Goal: Information Seeking & Learning: Learn about a topic

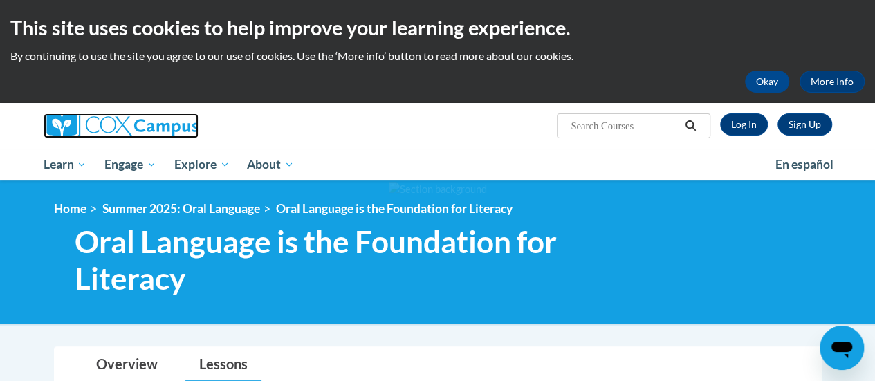
click at [100, 131] on img at bounding box center [121, 125] width 155 height 25
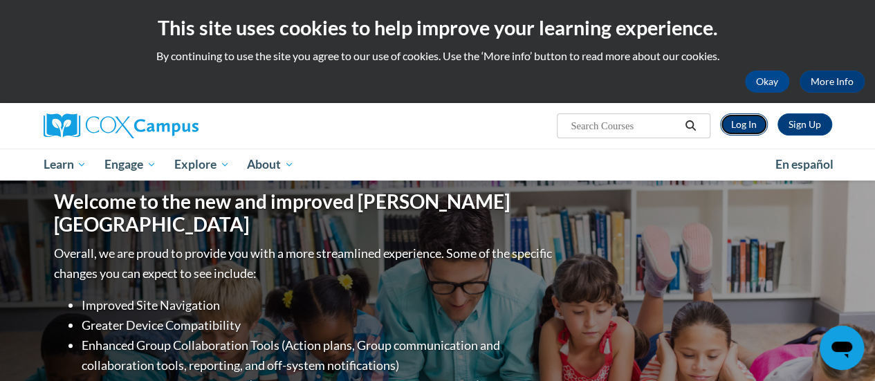
click at [741, 122] on link "Log In" at bounding box center [744, 124] width 48 height 22
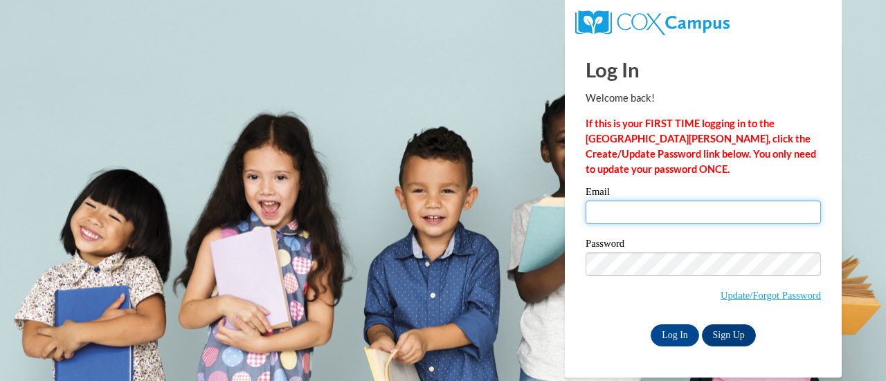
click at [641, 211] on input "Email" at bounding box center [702, 213] width 235 height 24
click at [710, 207] on input "Email" at bounding box center [702, 213] width 235 height 24
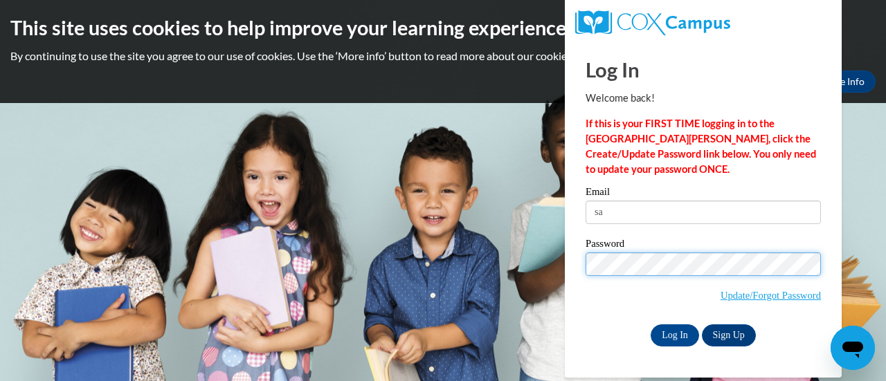
click at [693, 219] on div "Email sa Password Update/Forgot Password Log In Sign Up OR" at bounding box center [702, 266] width 235 height 159
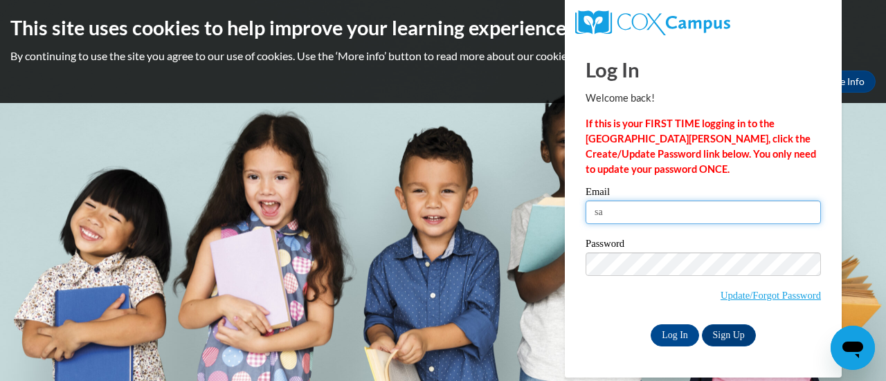
click at [688, 213] on input "sa" at bounding box center [702, 213] width 235 height 24
type input "sarah.gregory@muskegonorway.org"
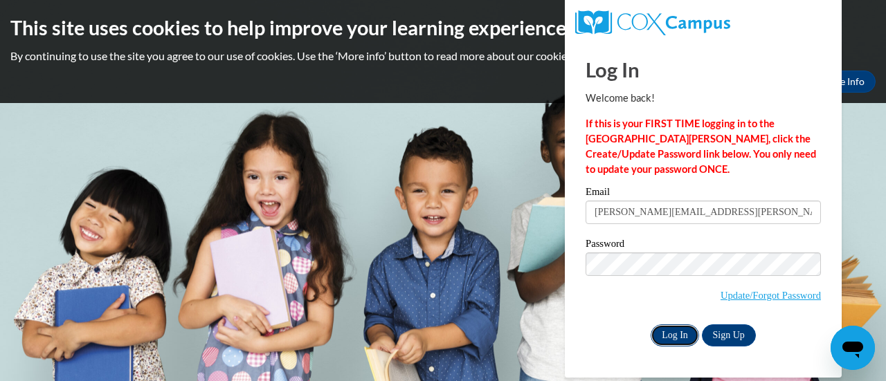
click at [671, 334] on input "Log In" at bounding box center [674, 336] width 48 height 22
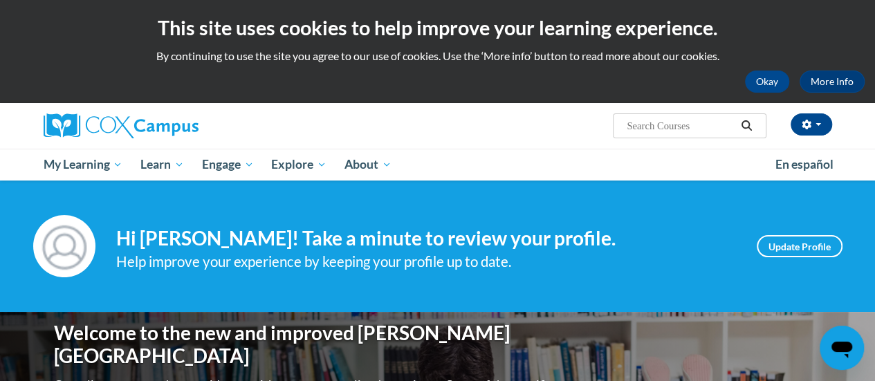
click at [651, 122] on input "Search..." at bounding box center [681, 126] width 111 height 17
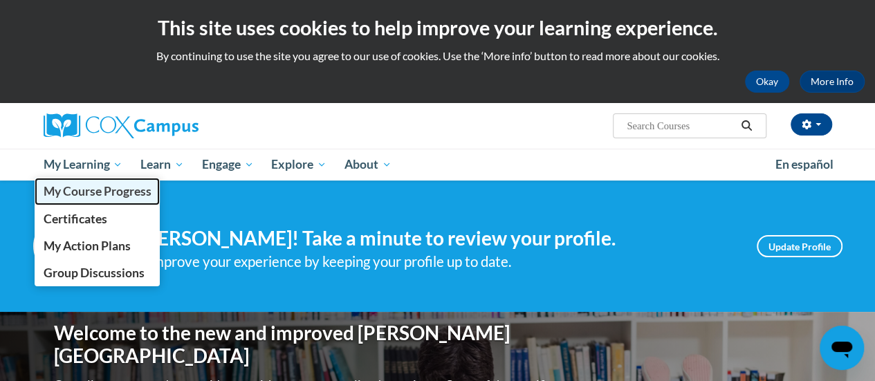
click at [108, 196] on span "My Course Progress" at bounding box center [97, 191] width 108 height 15
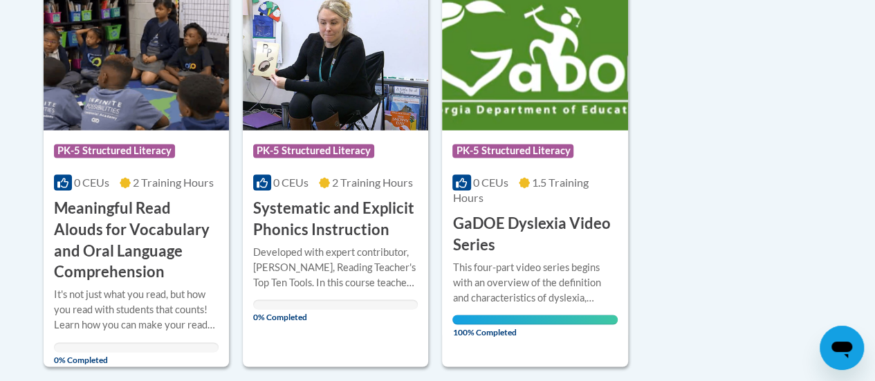
scroll to position [1176, 0]
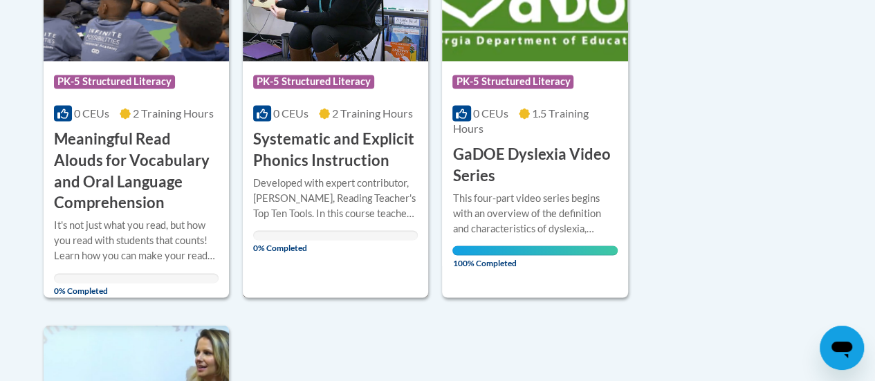
click at [329, 172] on div "More Info Open Developed with expert contributor, Dr. Deborah Glaser, Reading T…" at bounding box center [335, 211] width 185 height 80
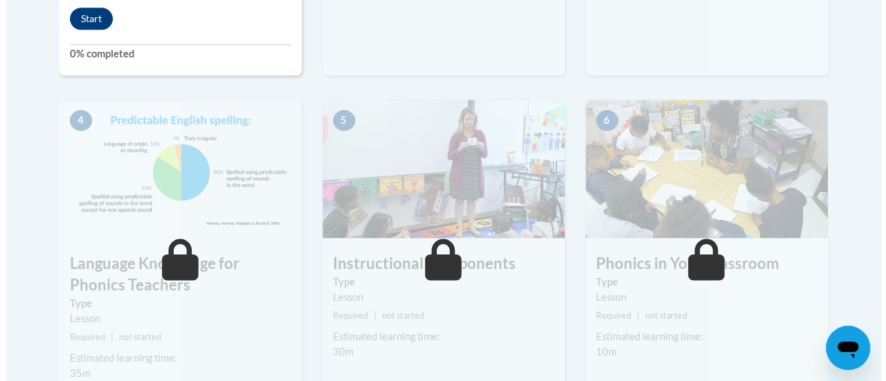
scroll to position [623, 0]
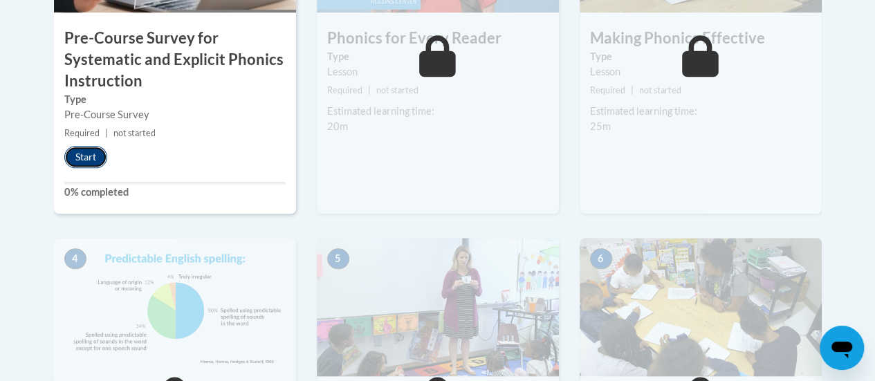
click at [88, 160] on button "Start" at bounding box center [85, 157] width 43 height 22
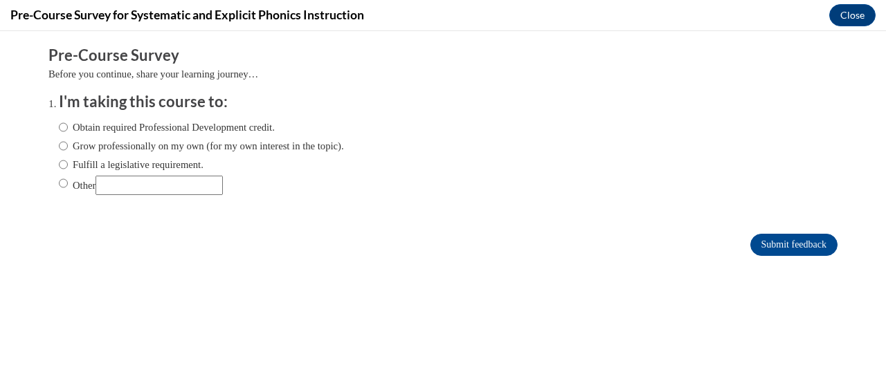
scroll to position [0, 0]
click at [64, 164] on label "Fulfill a legislative requirement." at bounding box center [131, 164] width 145 height 15
click at [64, 164] on input "Fulfill a legislative requirement." at bounding box center [63, 164] width 9 height 15
radio input "true"
click at [786, 242] on input "Submit feedback" at bounding box center [793, 245] width 87 height 22
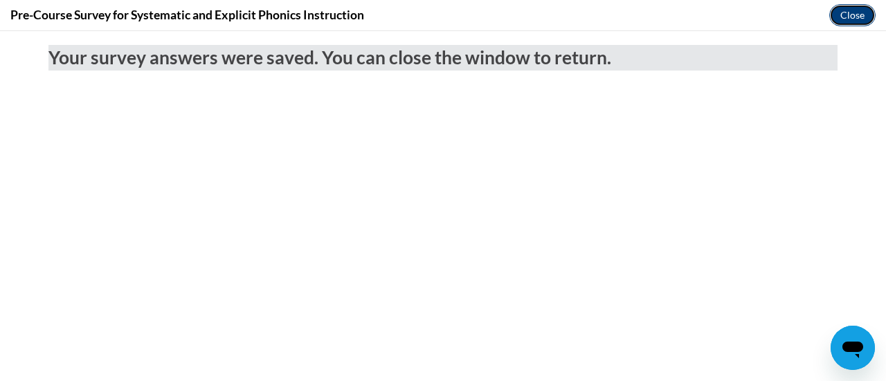
click at [855, 8] on button "Close" at bounding box center [852, 15] width 46 height 22
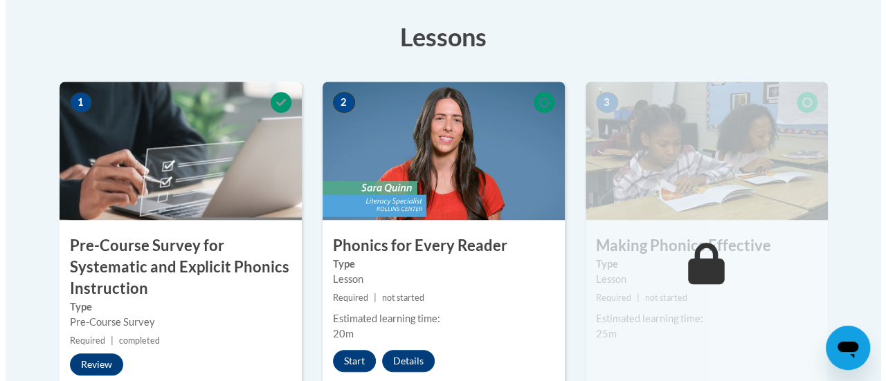
scroll to position [484, 0]
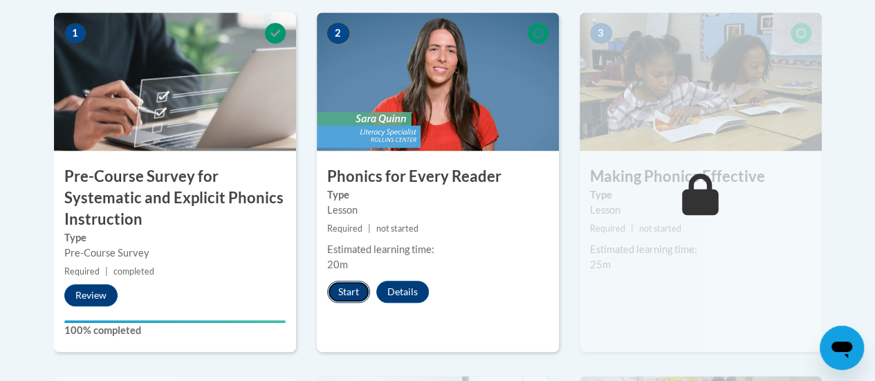
click at [349, 293] on button "Start" at bounding box center [348, 292] width 43 height 22
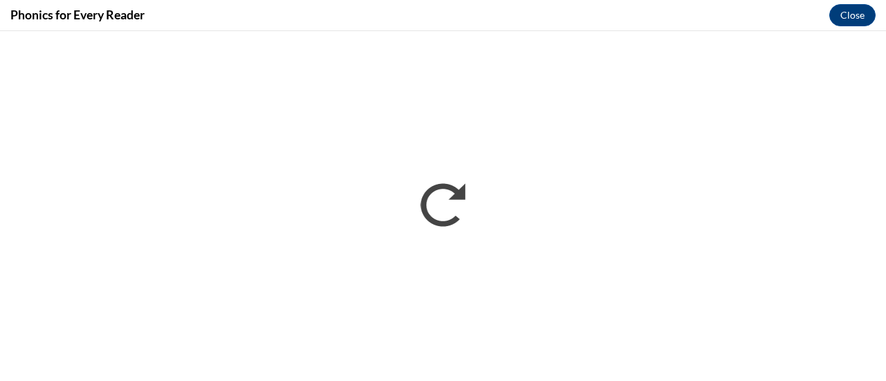
scroll to position [0, 0]
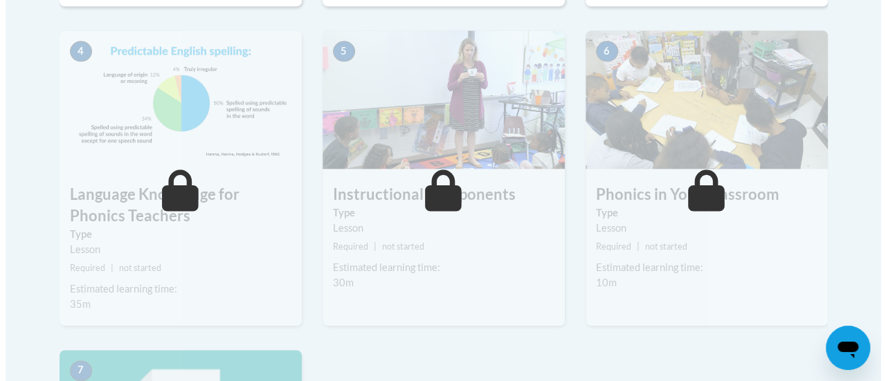
scroll to position [623, 0]
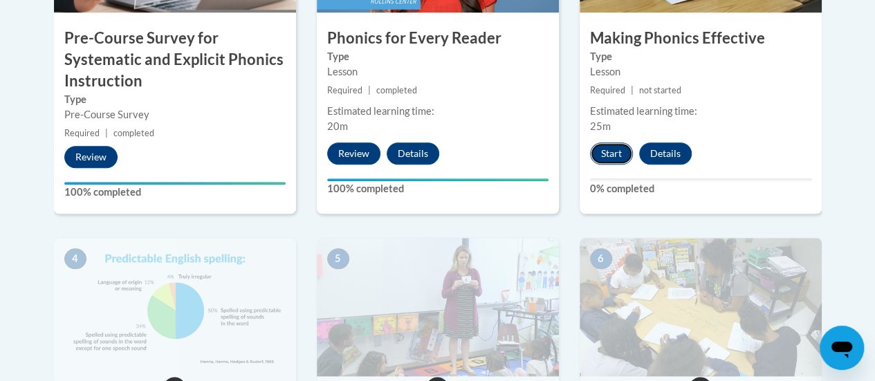
click at [603, 157] on button "Start" at bounding box center [611, 154] width 43 height 22
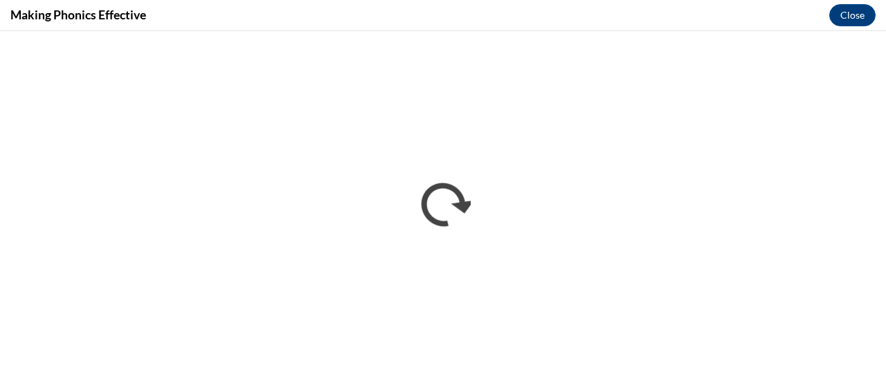
scroll to position [0, 0]
